Goal: Task Accomplishment & Management: Manage account settings

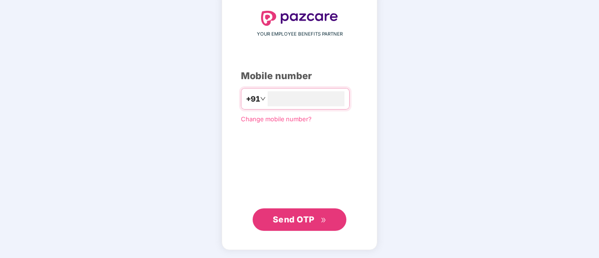
scroll to position [51, 0]
click at [295, 214] on span "Send OTP" at bounding box center [294, 219] width 42 height 10
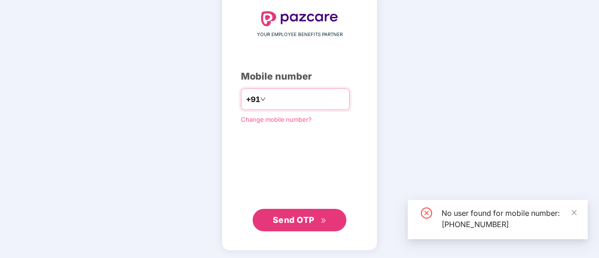
click at [322, 100] on input "**********" at bounding box center [306, 99] width 77 height 15
type input "*"
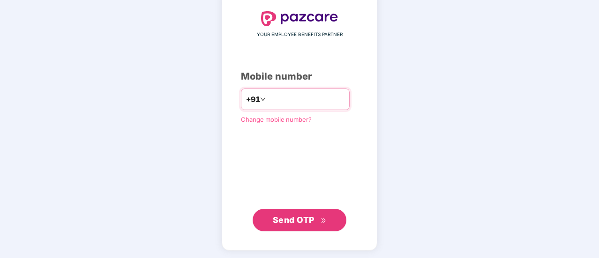
type input "**********"
click at [312, 222] on span "Send OTP" at bounding box center [294, 220] width 42 height 10
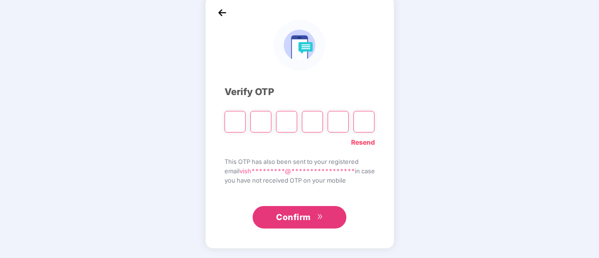
scroll to position [47, 0]
type input "*"
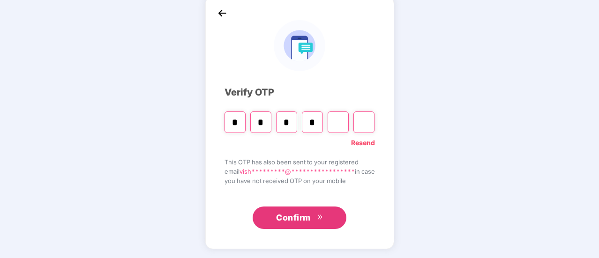
type input "*"
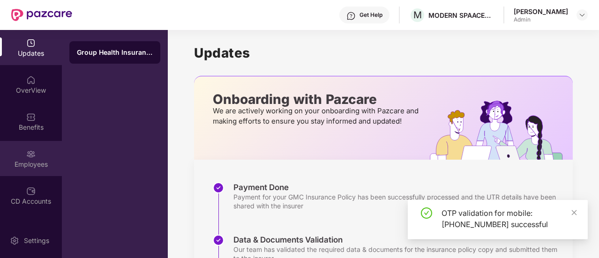
click at [46, 160] on div "Employees" at bounding box center [31, 164] width 62 height 9
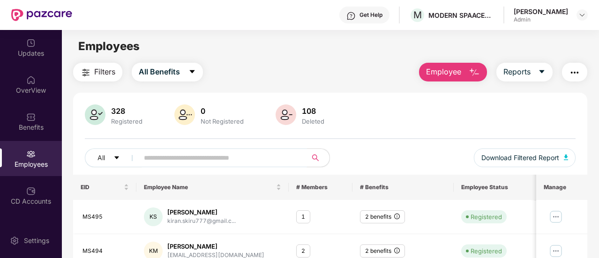
click at [246, 161] on input "text" at bounding box center [219, 158] width 151 height 14
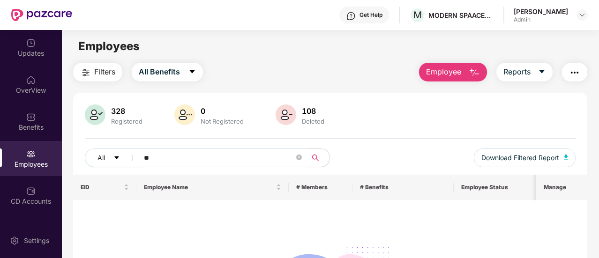
type input "*"
